Goal: Communication & Community: Answer question/provide support

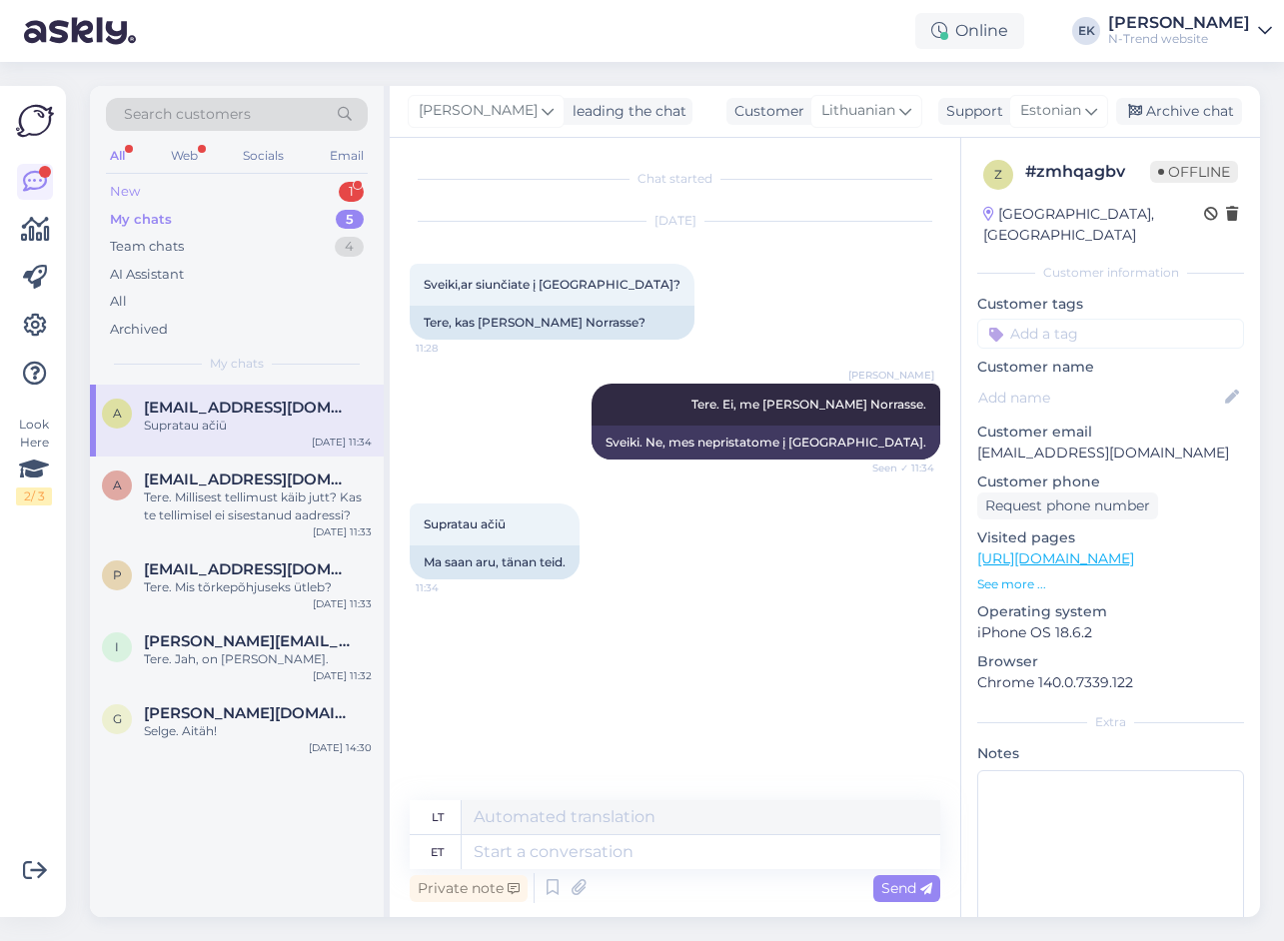
click at [140, 184] on div "New 1" at bounding box center [237, 192] width 262 height 28
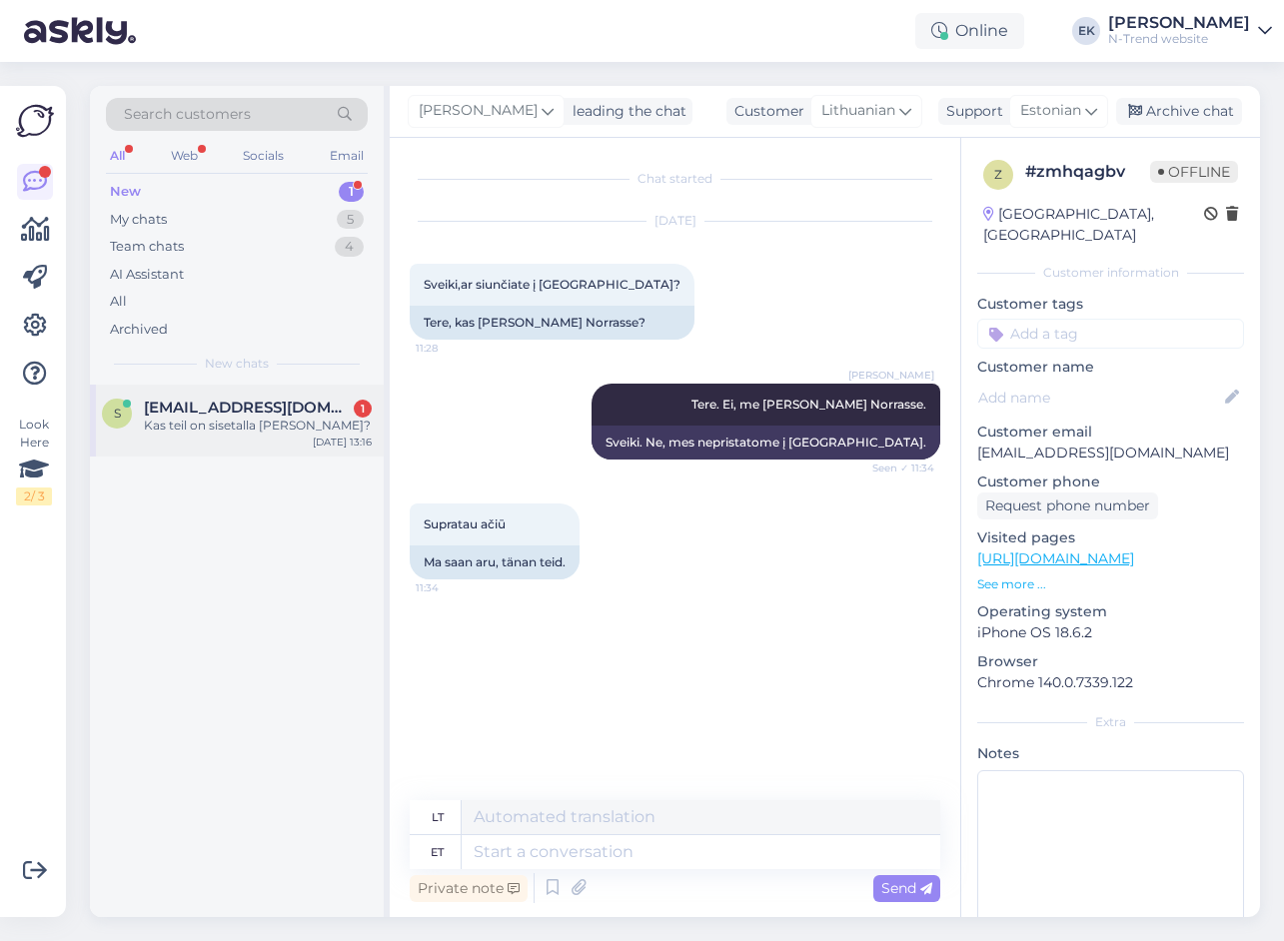
click at [239, 419] on div "Kas teil on sisetalla [PERSON_NAME]?" at bounding box center [258, 426] width 228 height 18
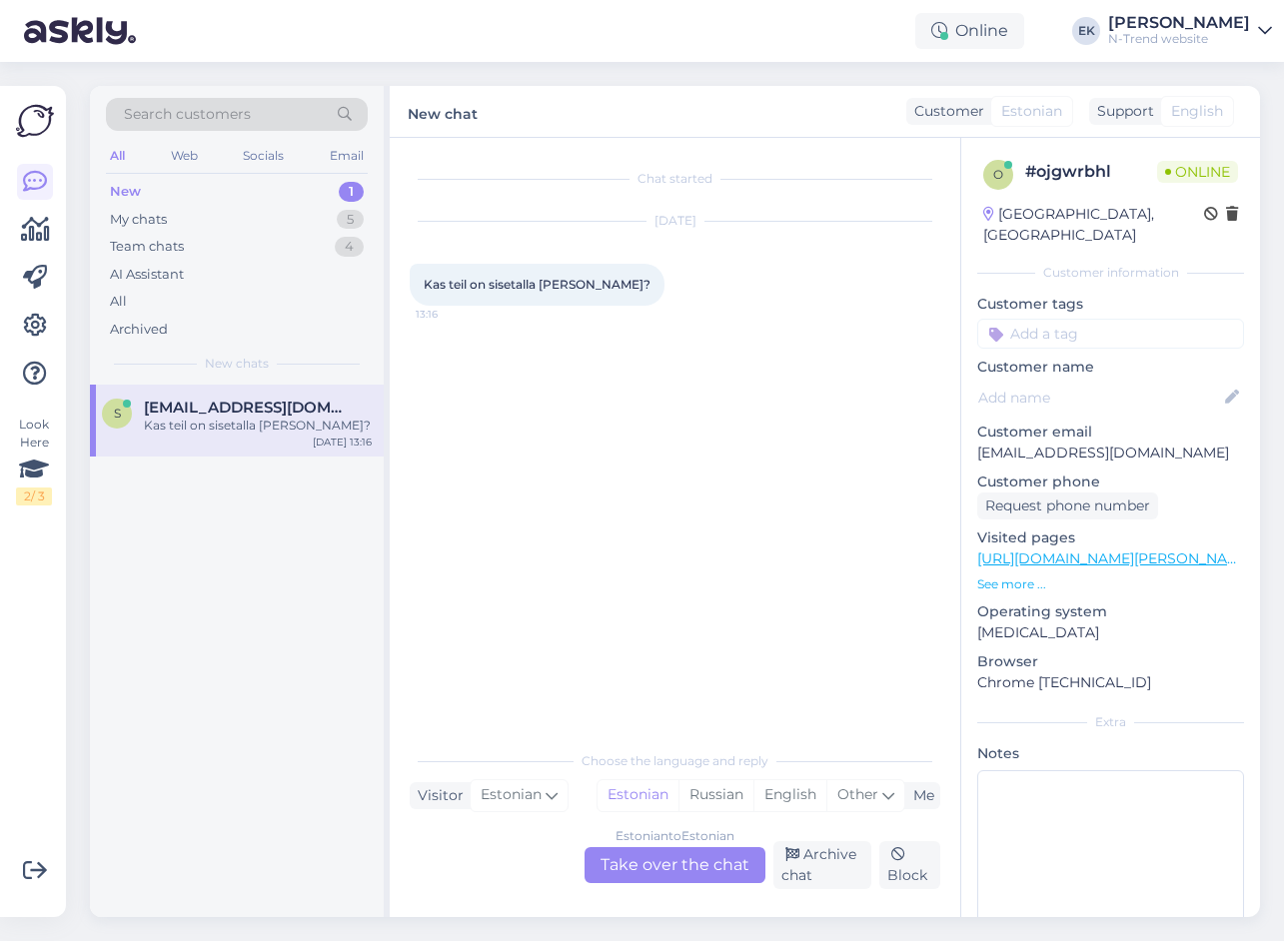
click at [675, 864] on div "Estonian to Estonian Take over the chat" at bounding box center [674, 865] width 181 height 36
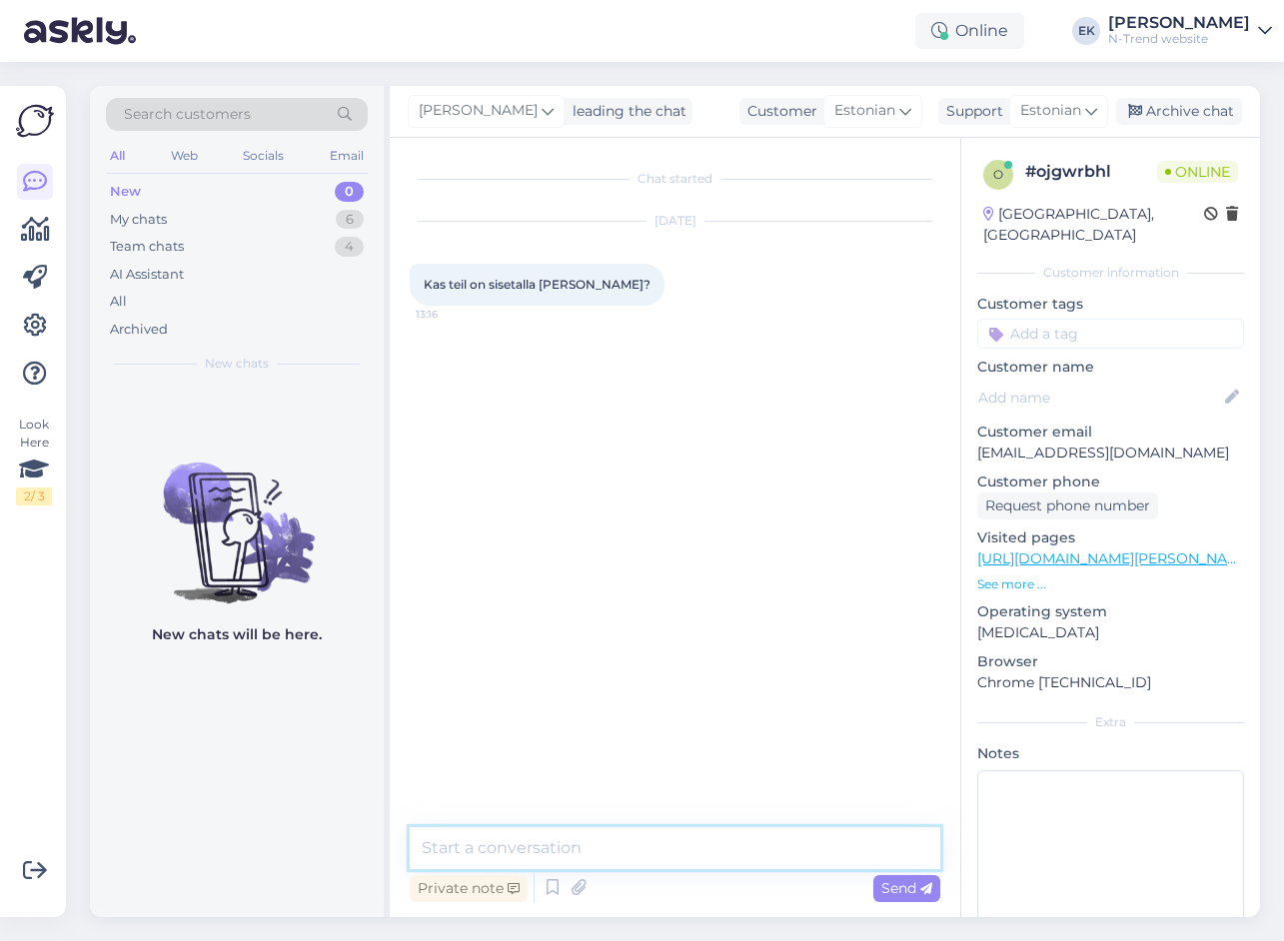
click at [635, 859] on textarea at bounding box center [675, 848] width 531 height 42
type textarea "Sõltub tootest"
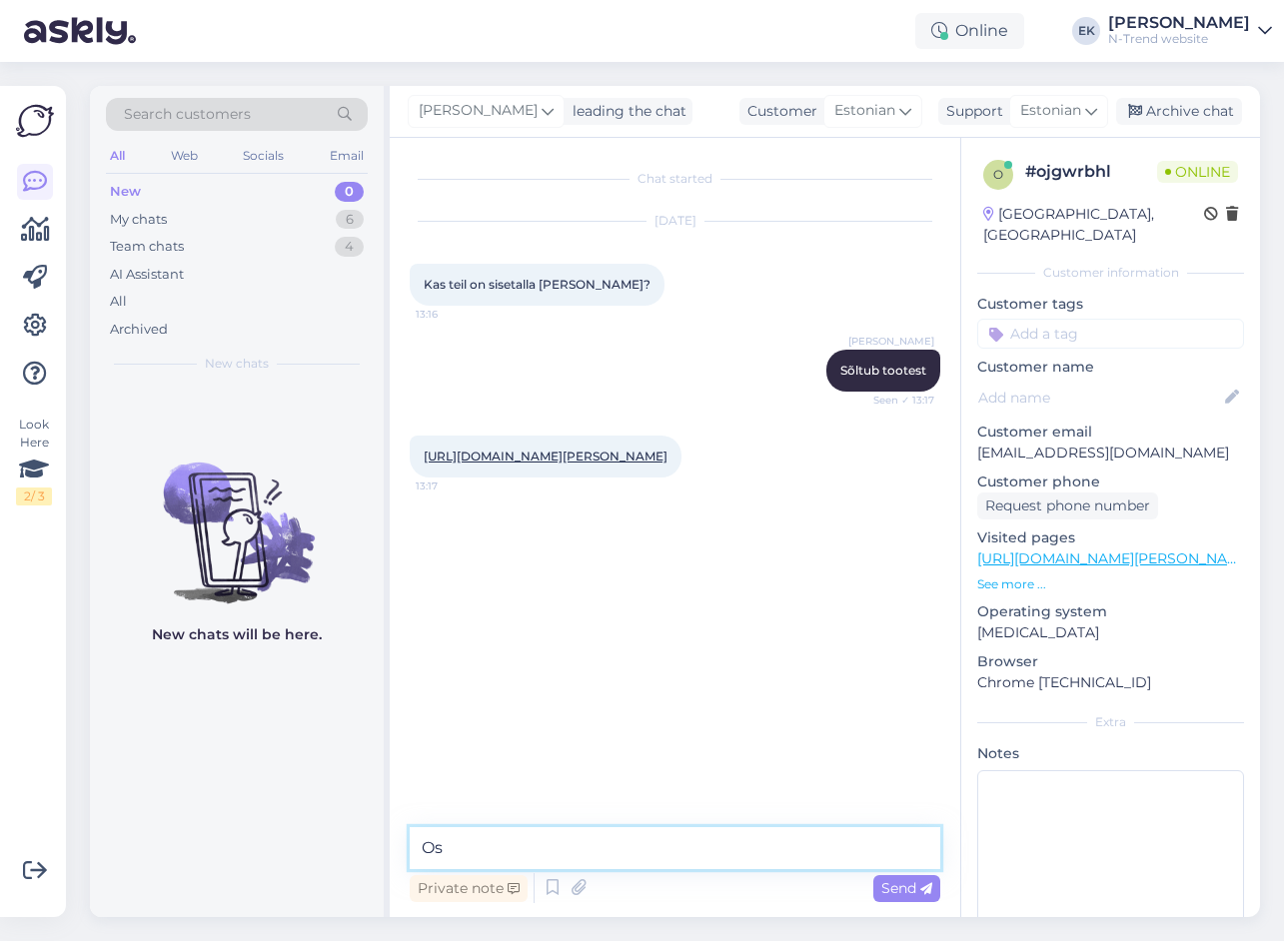
type textarea "O"
click at [492, 459] on link "[URL][DOMAIN_NAME][PERSON_NAME]" at bounding box center [546, 456] width 244 height 15
click at [663, 845] on textarea at bounding box center [675, 848] width 531 height 42
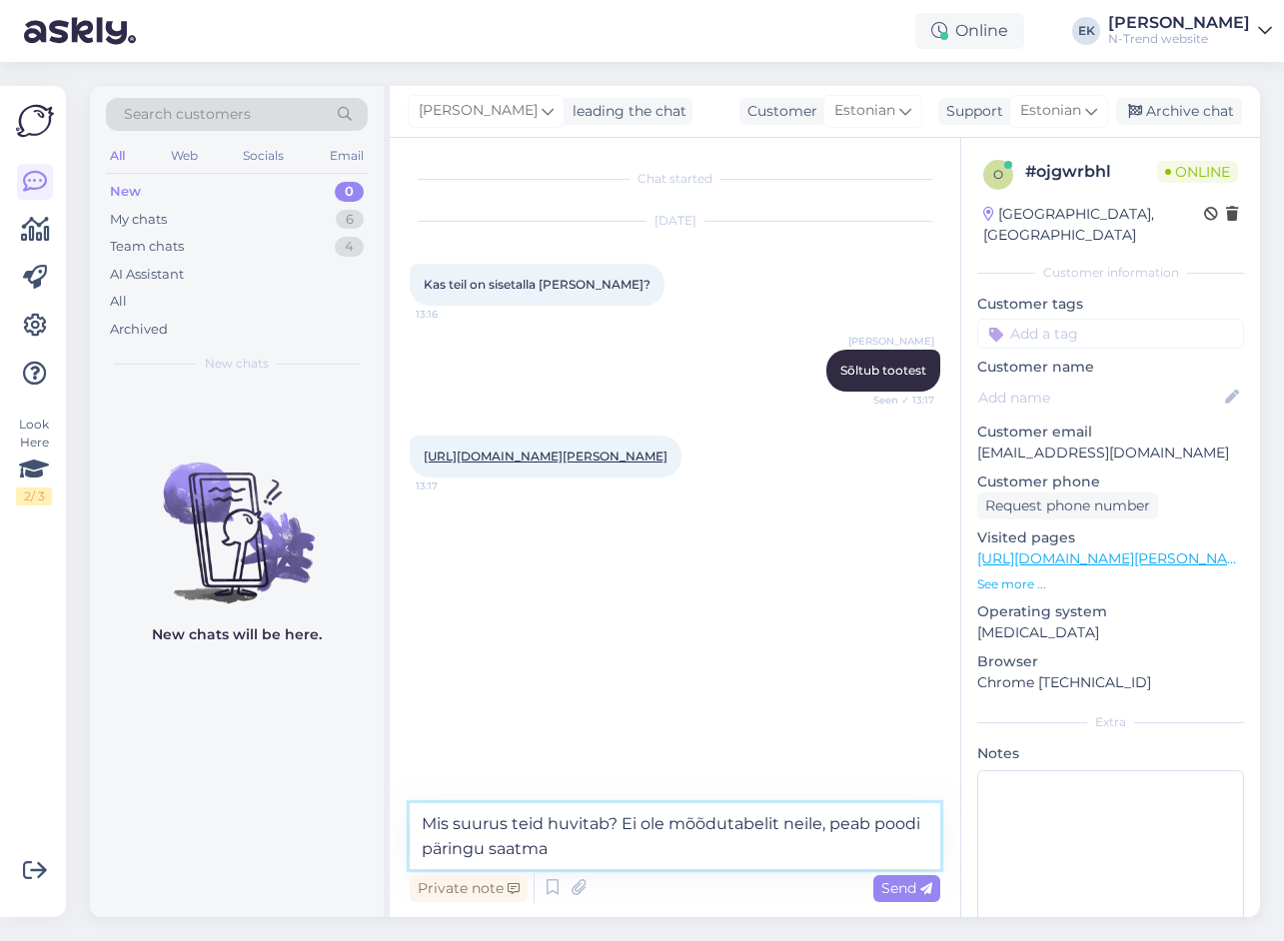
type textarea "Mis suurus teid huvitab? Ei ole mõõdutabelit neile, peab poodi päringu saatma."
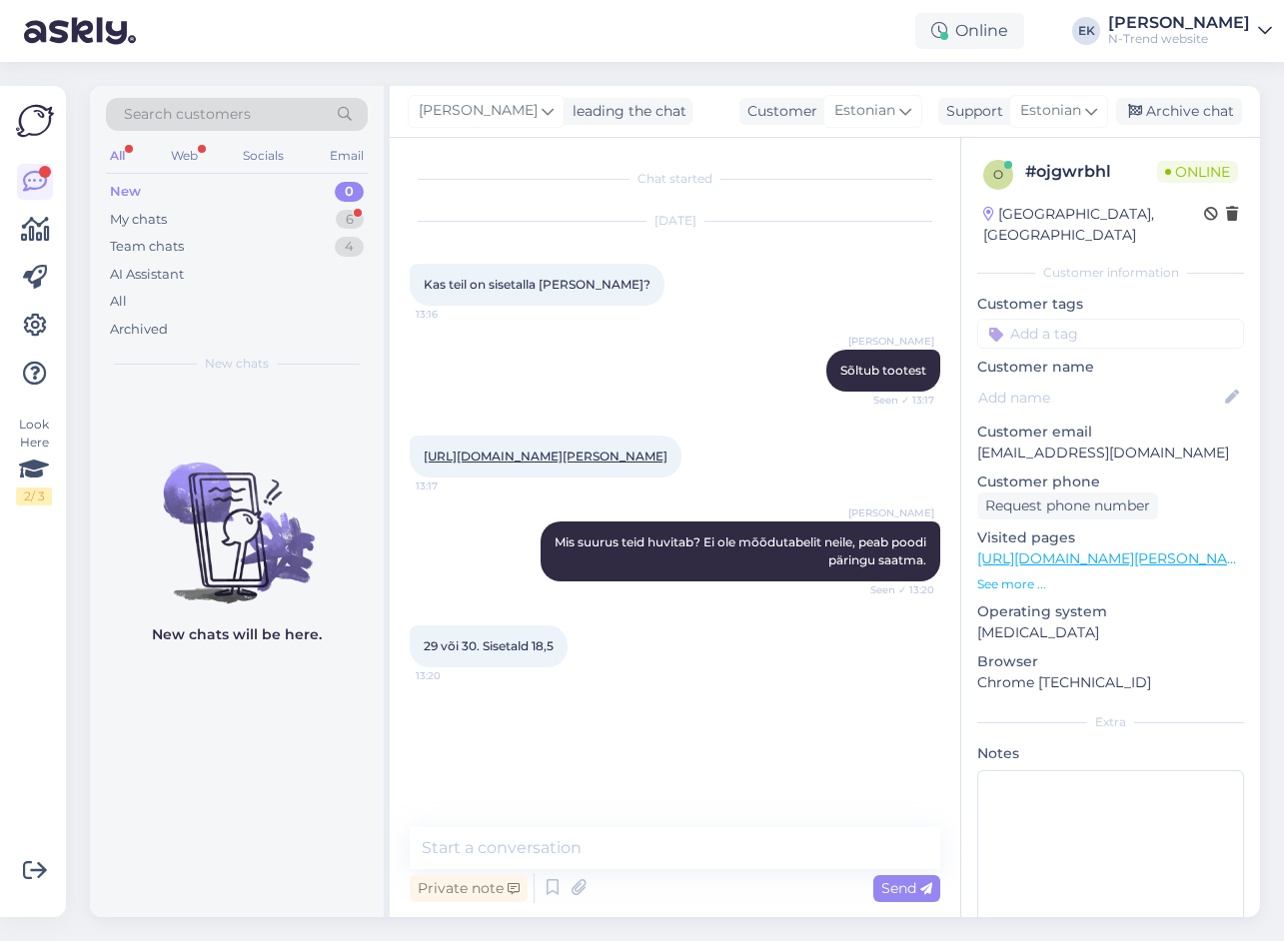
click at [612, 460] on link "[URL][DOMAIN_NAME][PERSON_NAME]" at bounding box center [546, 456] width 244 height 15
drag, startPoint x: 424, startPoint y: 664, endPoint x: 579, endPoint y: 666, distance: 155.9
click at [567, 666] on div "29 või 30. Sisetald 18,5 13:20" at bounding box center [489, 646] width 158 height 42
copy div "29 või 30. Sisetald 18,5 13:20"
click at [832, 782] on div "Chat started [DATE] Kas teil on sisetalla [PERSON_NAME]? 13:16 [PERSON_NAME] Sõ…" at bounding box center [684, 483] width 549 height 651
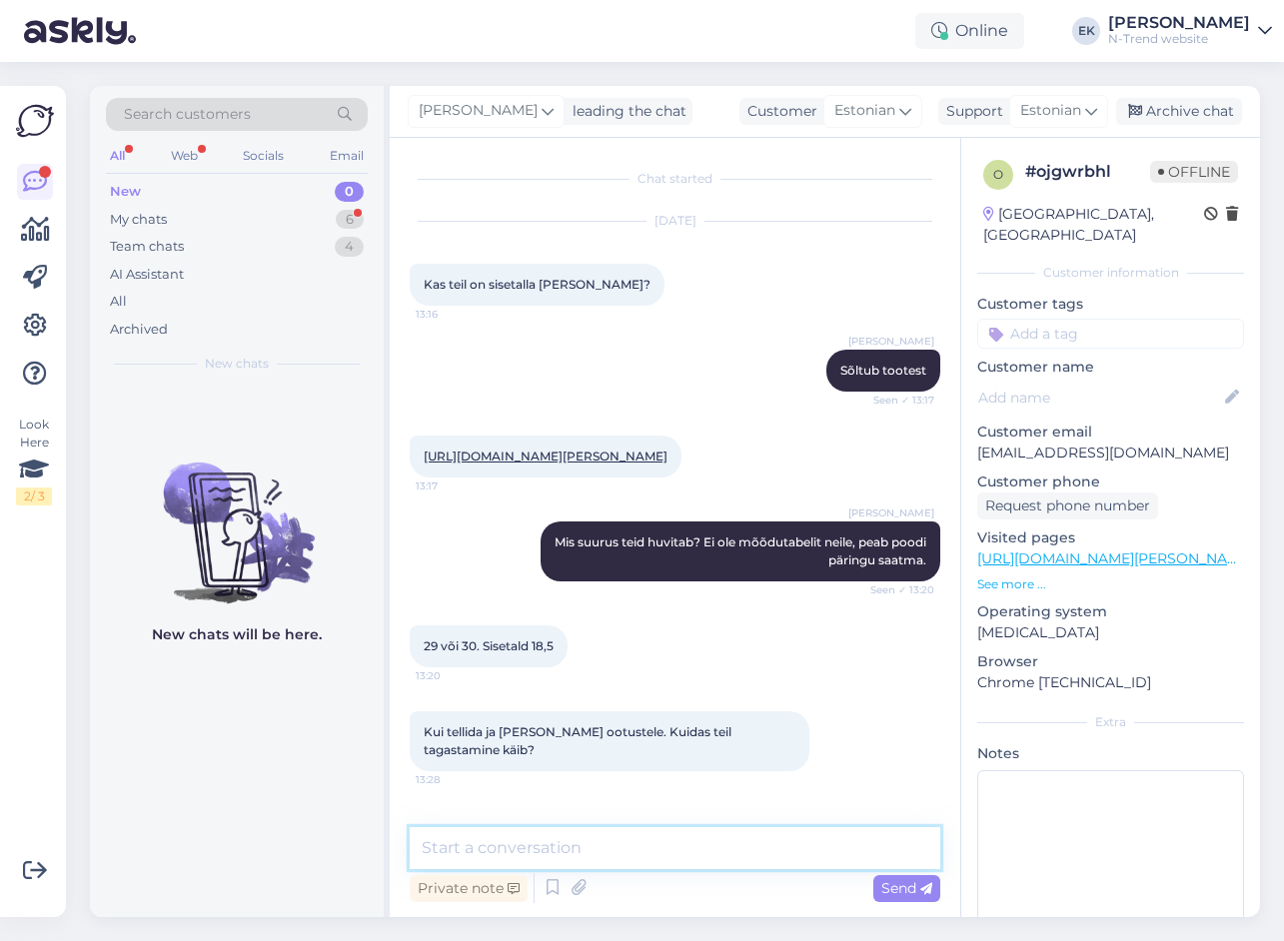
click at [535, 853] on textarea at bounding box center [675, 848] width 531 height 42
paste textarea "[URL][DOMAIN_NAME]"
type textarea "[URL][DOMAIN_NAME]"
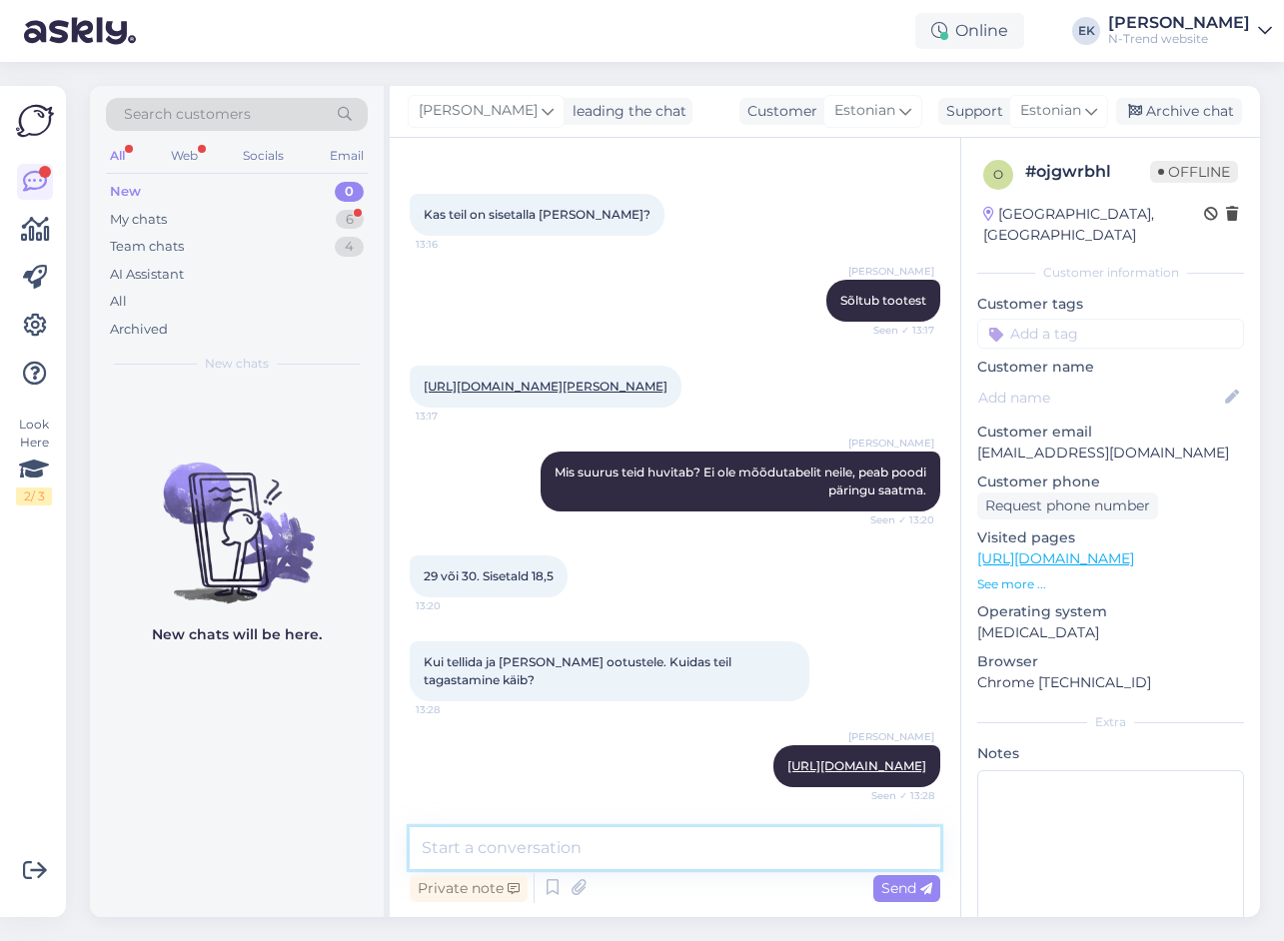
scroll to position [174, 0]
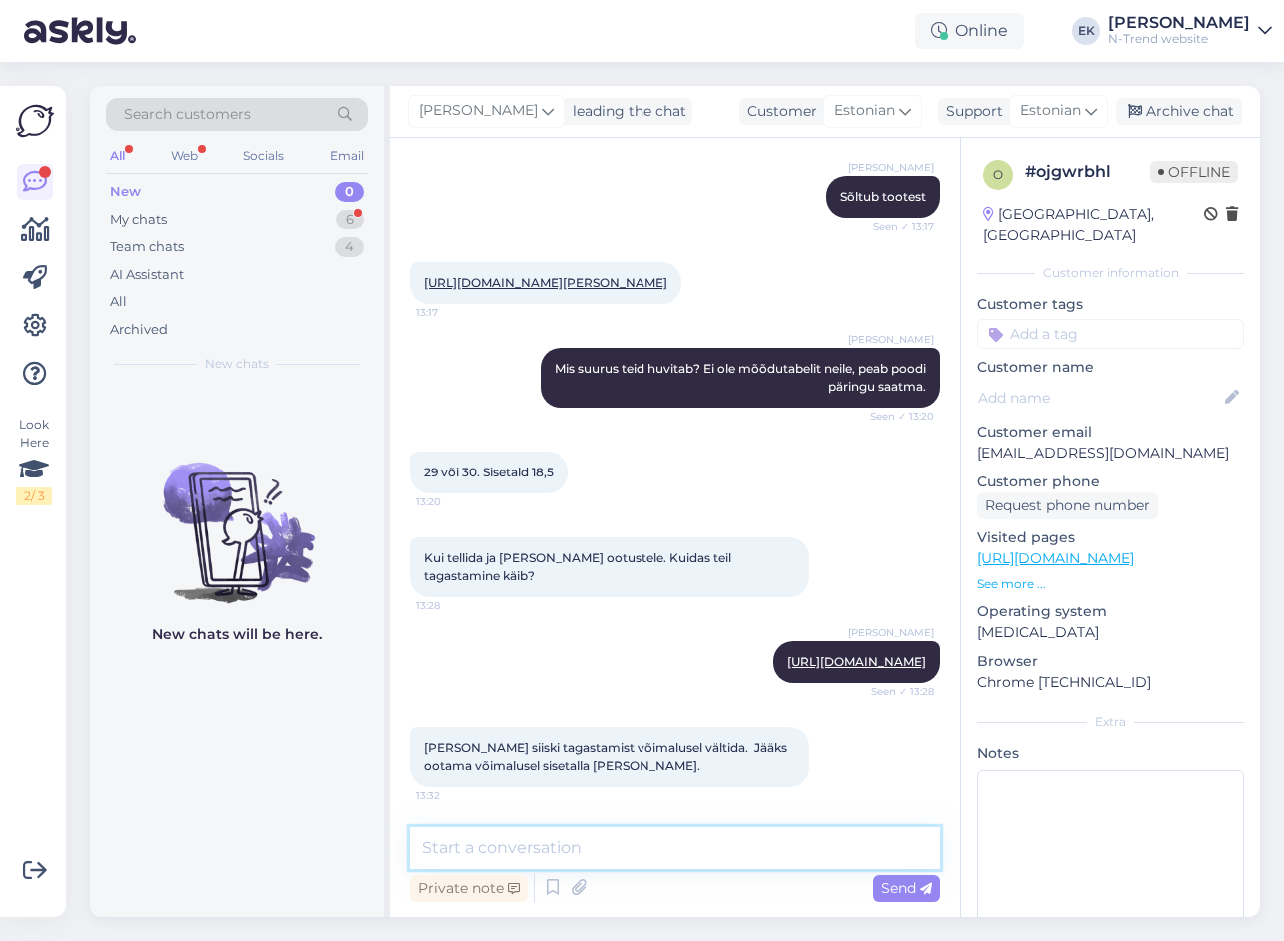
click at [525, 837] on textarea at bounding box center [675, 848] width 531 height 42
type textarea "Saatsin poodi päringu. Nii kui vastavad, kirjutan teile."
